Goal: Task Accomplishment & Management: Use online tool/utility

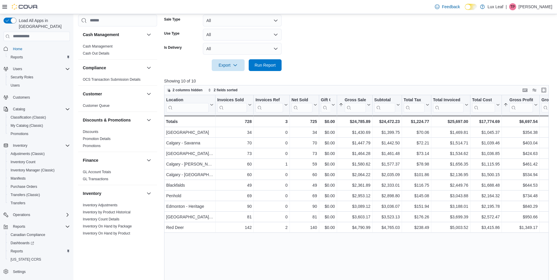
scroll to position [328, 0]
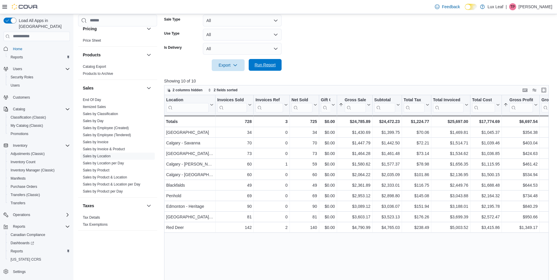
click at [269, 64] on span "Run Report" at bounding box center [265, 65] width 21 height 6
click at [113, 133] on link "Sales by Employee (Tendered)" at bounding box center [107, 135] width 48 height 4
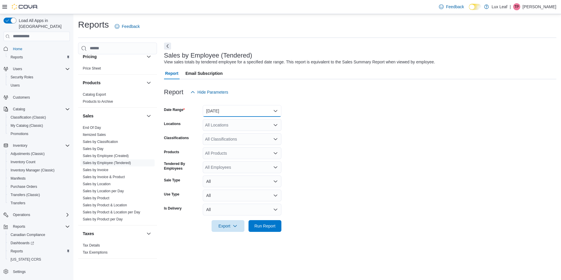
click at [252, 109] on button "[DATE]" at bounding box center [242, 111] width 79 height 12
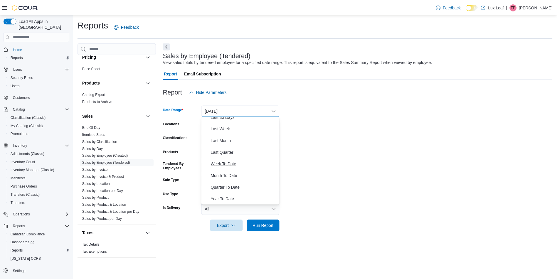
scroll to position [88, 0]
drag, startPoint x: 238, startPoint y: 175, endPoint x: 241, endPoint y: 175, distance: 3.2
click at [238, 175] on span "Month To Date" at bounding box center [245, 175] width 67 height 7
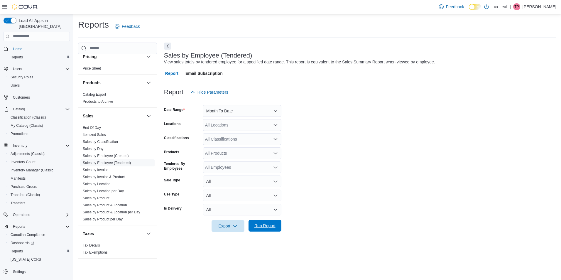
click at [270, 225] on span "Run Report" at bounding box center [265, 226] width 21 height 6
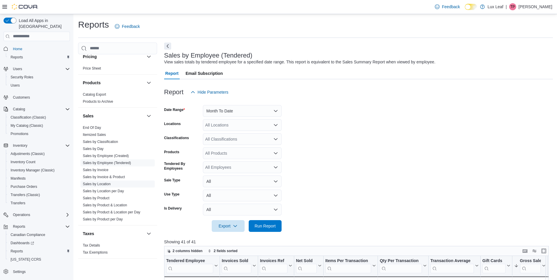
click at [102, 184] on link "Sales by Location" at bounding box center [97, 184] width 28 height 4
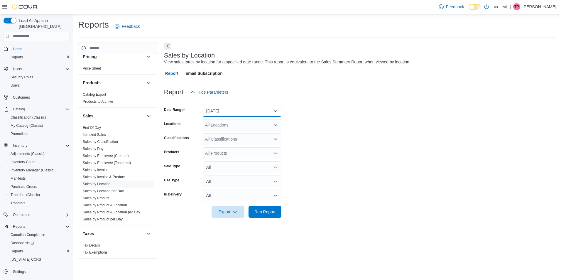
click at [221, 112] on button "[DATE]" at bounding box center [242, 111] width 79 height 12
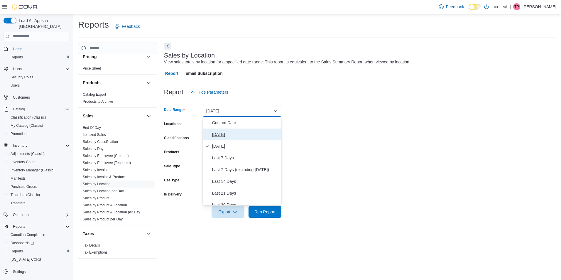
click at [221, 134] on span "[DATE]" at bounding box center [245, 134] width 67 height 7
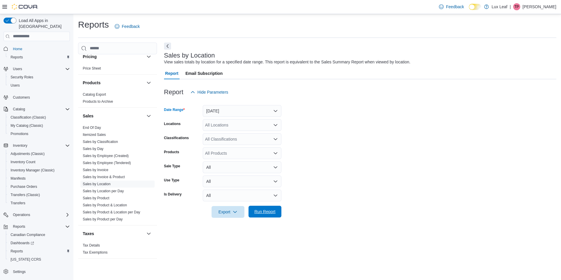
click at [274, 214] on span "Run Report" at bounding box center [265, 212] width 21 height 6
